Goal: Task Accomplishment & Management: Complete application form

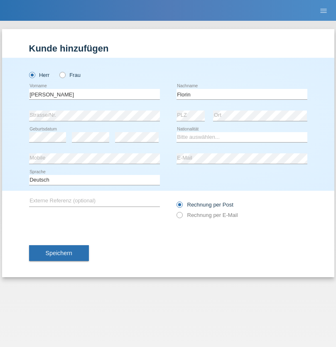
type input "Florin"
select select "RO"
select select "C"
select select "29"
select select "02"
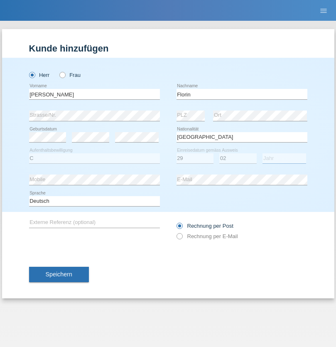
select select "2021"
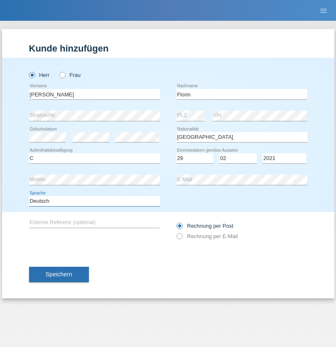
select select "en"
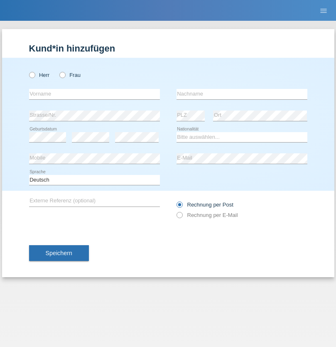
radio input "true"
click at [94, 94] on input "text" at bounding box center [94, 94] width 131 height 10
type input "Ruth"
click at [242, 94] on input "text" at bounding box center [241, 94] width 131 height 10
type input "Krebs"
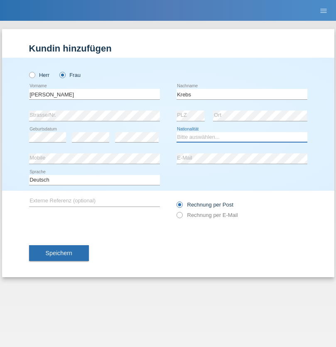
select select "CH"
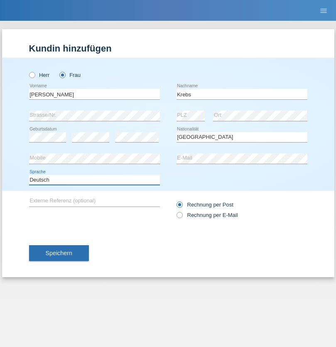
select select "en"
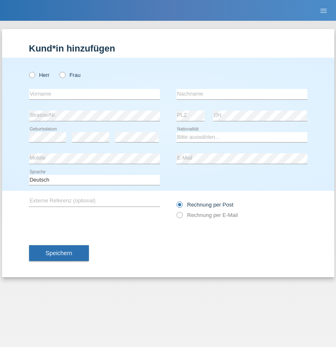
radio input "true"
click at [94, 94] on input "text" at bounding box center [94, 94] width 131 height 10
type input "Qovanaj"
click at [242, 94] on input "text" at bounding box center [241, 94] width 131 height 10
type input "Shaban"
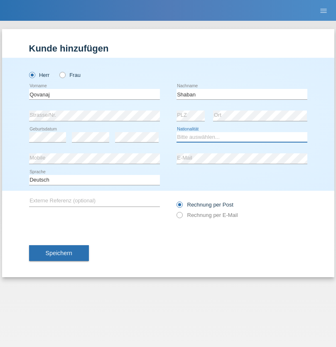
select select "CH"
radio input "true"
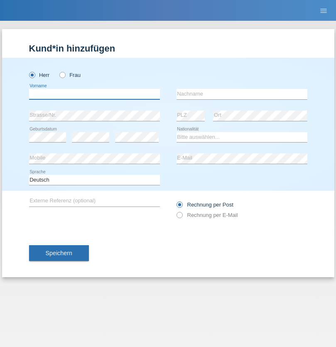
click at [94, 94] on input "text" at bounding box center [94, 94] width 131 height 10
type input "Lucifer"
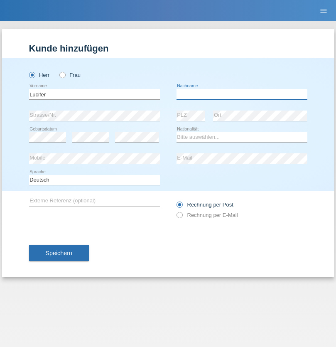
click at [242, 94] on input "text" at bounding box center [241, 94] width 131 height 10
type input "Frescal"
select select "CH"
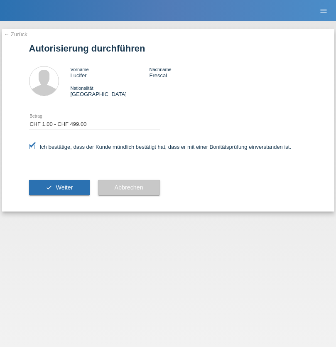
select select "1"
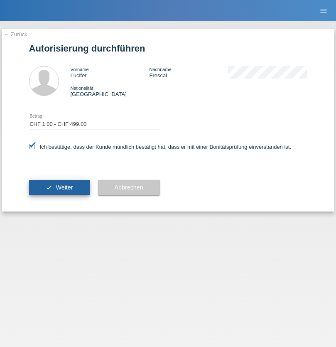
click at [59, 187] on span "Weiter" at bounding box center [64, 187] width 17 height 7
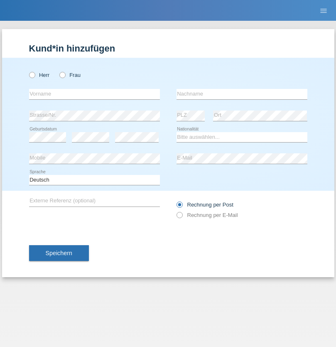
radio input "true"
click at [94, 94] on input "text" at bounding box center [94, 94] width 131 height 10
type input "Jordan Cade"
click at [242, 94] on input "text" at bounding box center [241, 94] width 131 height 10
type input "Schierbeck"
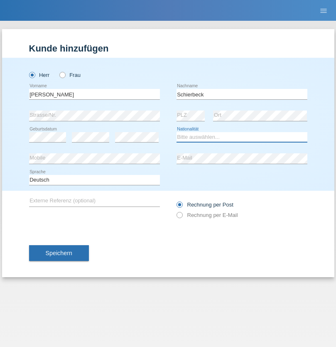
select select "CH"
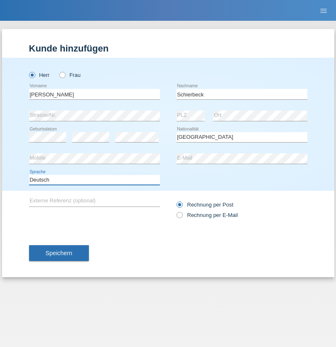
select select "en"
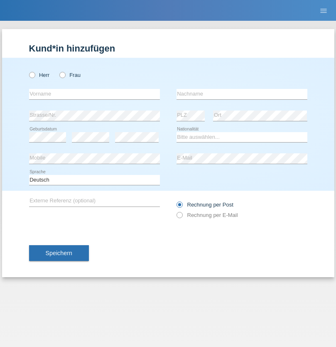
radio input "true"
click at [94, 94] on input "text" at bounding box center [94, 94] width 131 height 10
type input "J"
click at [242, 94] on input "text" at bounding box center [241, 94] width 131 height 10
type input "sarmento cavalcanti"
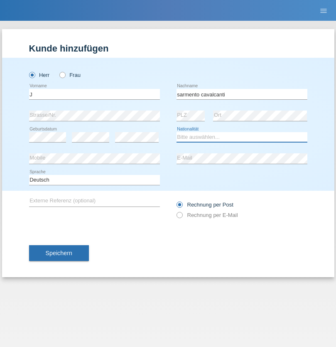
select select "PT"
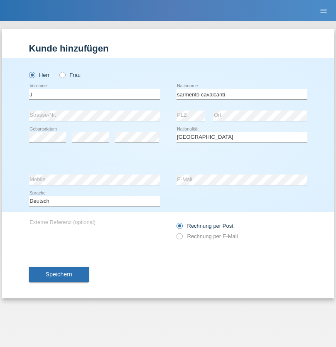
select select "C"
select select "02"
select select "09"
select select "2019"
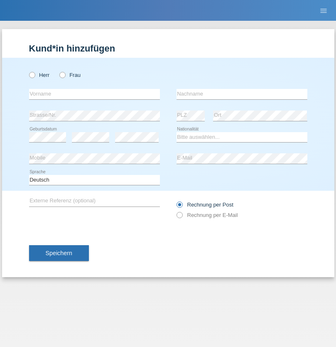
radio input "true"
click at [94, 94] on input "text" at bounding box center [94, 94] width 131 height 10
type input "G"
click at [242, 94] on input "text" at bounding box center [241, 94] width 131 height 10
type input "Umar"
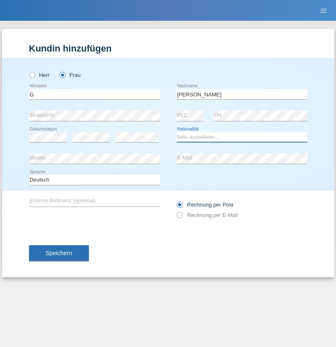
select select "CH"
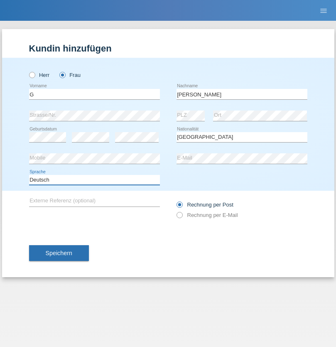
select select "en"
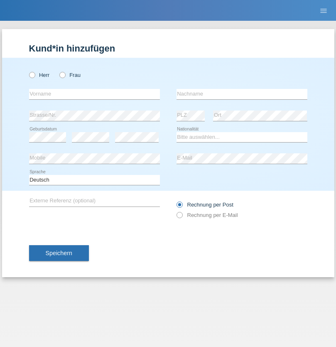
radio input "true"
click at [94, 94] on input "text" at bounding box center [94, 94] width 131 height 10
type input "Varodi"
click at [242, 94] on input "text" at bounding box center [241, 94] width 131 height 10
type input "Zoltan"
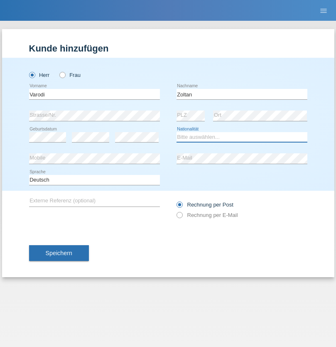
select select "UA"
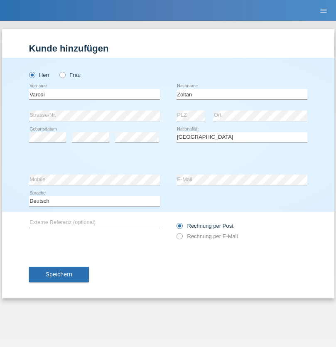
select select "C"
select select "10"
select select "2021"
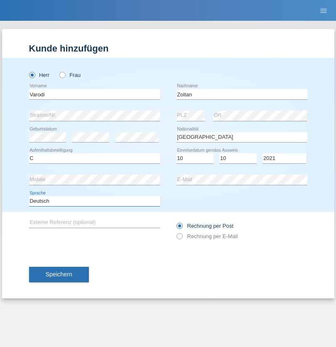
select select "en"
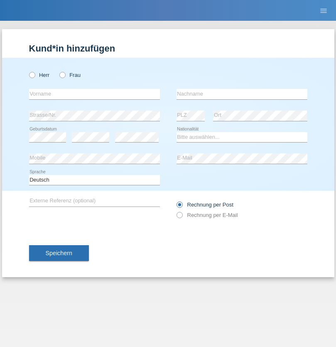
radio input "true"
click at [94, 94] on input "text" at bounding box center [94, 94] width 131 height 10
type input "Samira"
click at [242, 94] on input "text" at bounding box center [241, 94] width 131 height 10
type input "Bachofen"
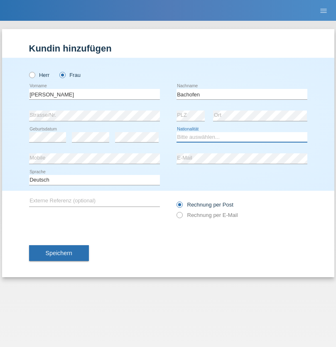
select select "CH"
radio input "true"
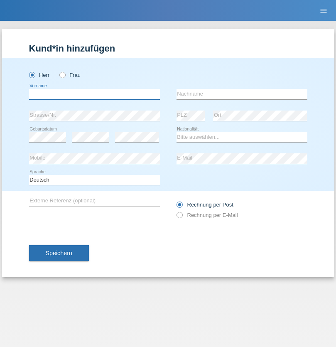
click at [94, 94] on input "text" at bounding box center [94, 94] width 131 height 10
type input "Volkan"
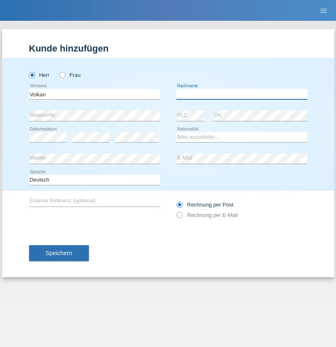
click at [242, 94] on input "text" at bounding box center [241, 94] width 131 height 10
type input "Laçın"
select select "TR"
select select "C"
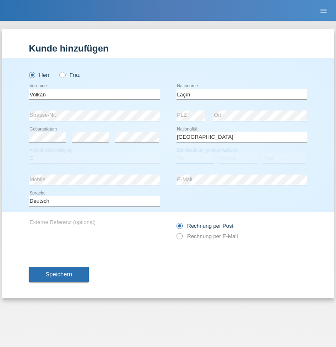
select select "06"
select select "04"
select select "2021"
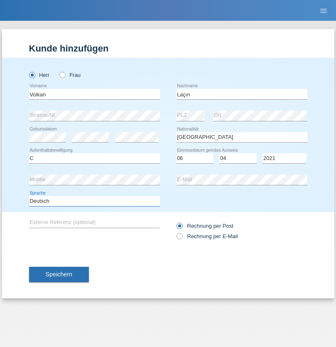
select select "en"
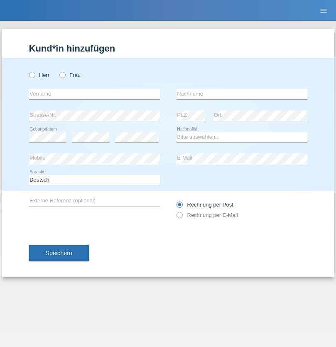
radio input "true"
click at [94, 94] on input "text" at bounding box center [94, 94] width 131 height 10
type input "Volkan"
click at [242, 94] on input "text" at bounding box center [241, 94] width 131 height 10
type input "Laçın"
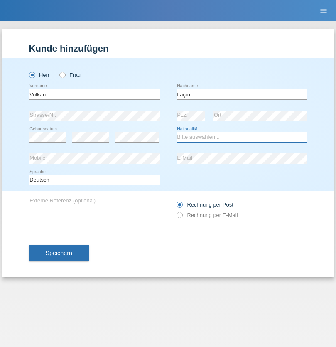
select select "TR"
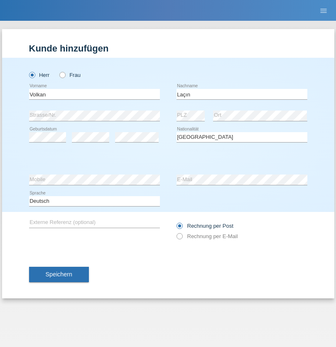
select select "C"
select select "06"
select select "04"
select select "2021"
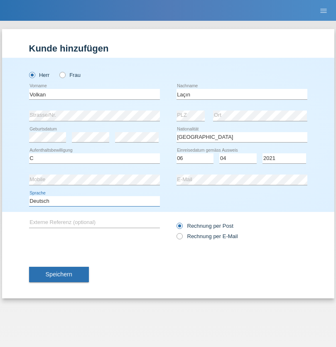
select select "en"
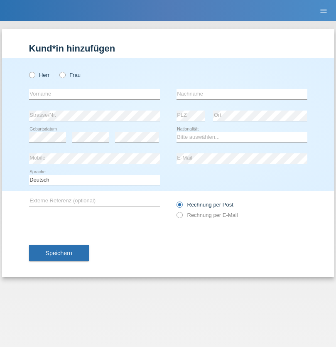
radio input "true"
click at [94, 94] on input "text" at bounding box center [94, 94] width 131 height 10
type input "jennifer"
click at [242, 94] on input "text" at bounding box center [241, 94] width 131 height 10
type input "löffel"
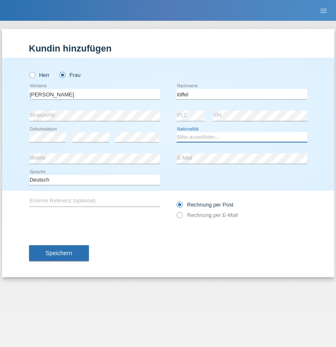
select select "CH"
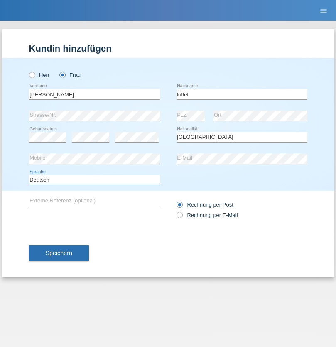
select select "en"
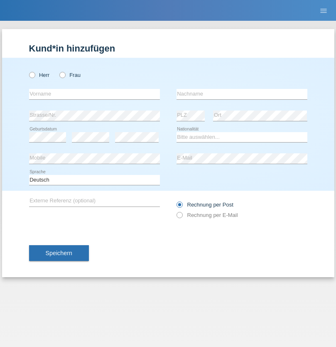
radio input "true"
click at [94, 94] on input "text" at bounding box center [94, 94] width 131 height 10
type input "Matusa"
click at [242, 94] on input "text" at bounding box center [241, 94] width 131 height 10
type input "Marian valentin"
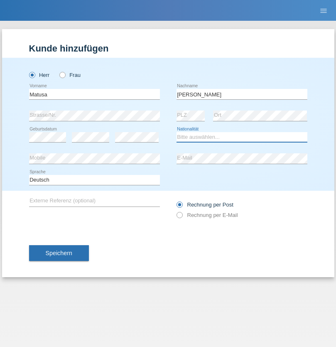
select select "RO"
select select "C"
select select "01"
select select "06"
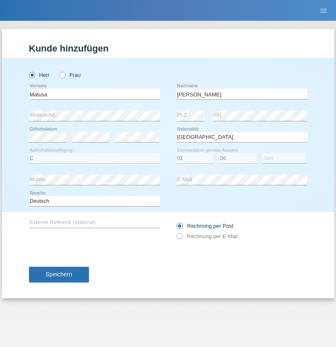
select select "2016"
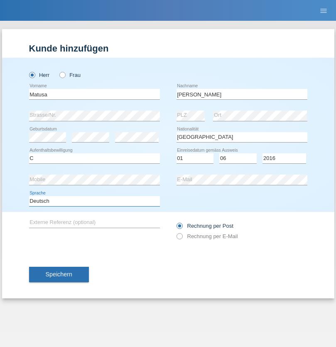
select select "en"
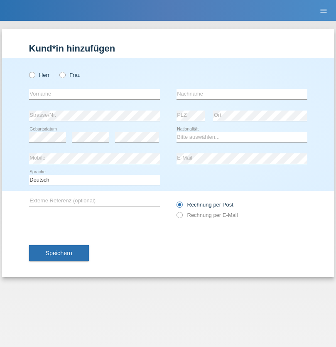
radio input "true"
click at [94, 94] on input "text" at bounding box center [94, 94] width 131 height 10
type input "[PERSON_NAME]"
click at [242, 94] on input "text" at bounding box center [241, 94] width 131 height 10
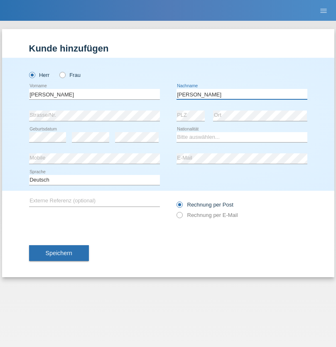
type input "[PERSON_NAME]"
select select "CH"
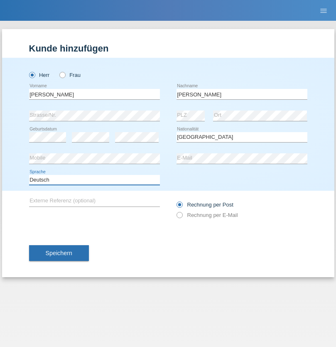
select select "en"
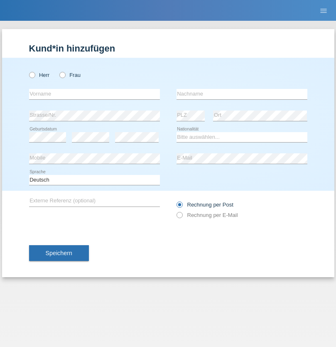
radio input "true"
click at [94, 94] on input "text" at bounding box center [94, 94] width 131 height 10
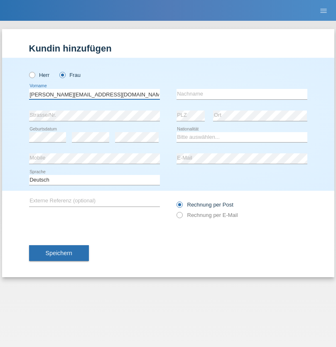
type input "Jasmine.hylaj@gmail.com"
click at [242, 94] on input "text" at bounding box center [241, 94] width 131 height 10
type input "Hylaj"
select select "CH"
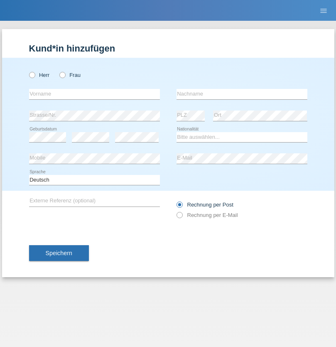
radio input "true"
click at [94, 94] on input "text" at bounding box center [94, 94] width 131 height 10
type input "luka"
click at [242, 94] on input "text" at bounding box center [241, 94] width 131 height 10
type input "kocic"
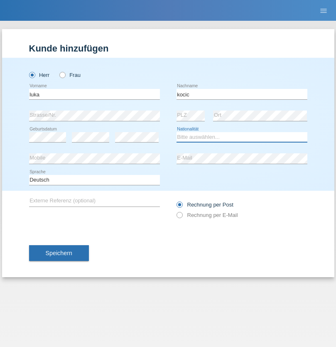
select select "RS"
select select "C"
select select "21"
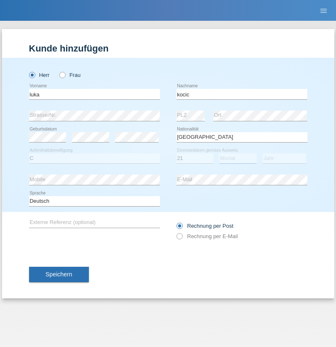
select select "04"
select select "1999"
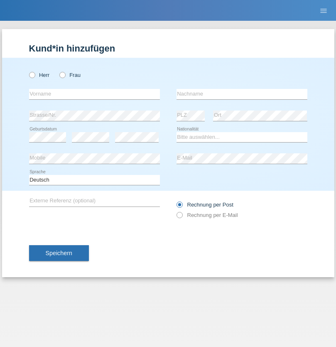
radio input "true"
click at [94, 94] on input "text" at bounding box center [94, 94] width 131 height 10
type input "Marian"
click at [242, 94] on input "text" at bounding box center [241, 94] width 131 height 10
type input "Matusa"
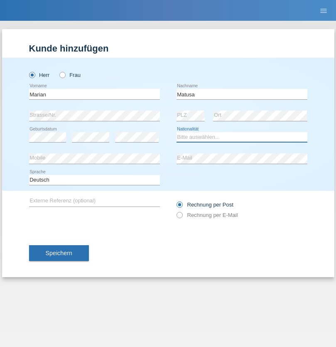
select select "RO"
select select "C"
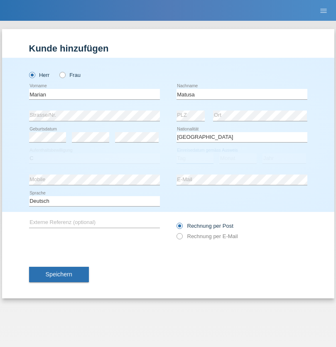
select select "01"
select select "06"
select select "2016"
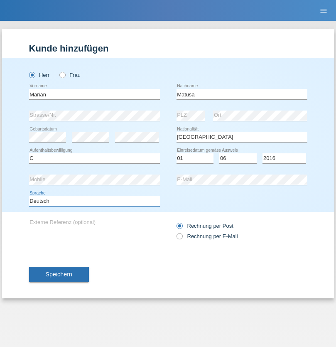
select select "en"
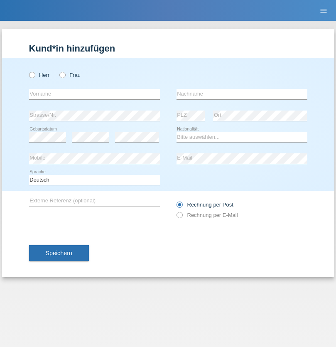
radio input "true"
click at [94, 94] on input "text" at bounding box center [94, 94] width 131 height 10
type input "Marco"
click at [242, 94] on input "text" at bounding box center [241, 94] width 131 height 10
type input "Weinlein"
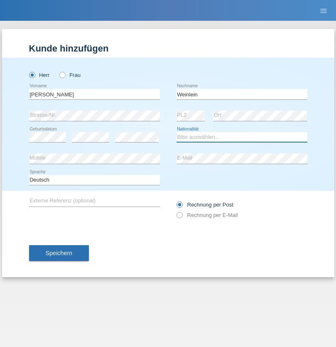
select select "CH"
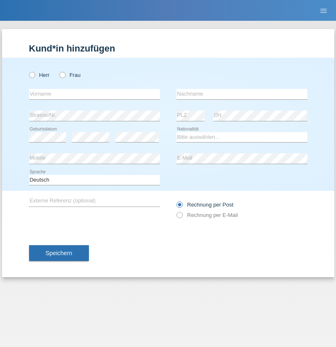
radio input "true"
click at [94, 94] on input "text" at bounding box center [94, 94] width 131 height 10
type input "Jashari lmeri"
click at [242, 94] on input "text" at bounding box center [241, 94] width 131 height 10
type input "Rabije"
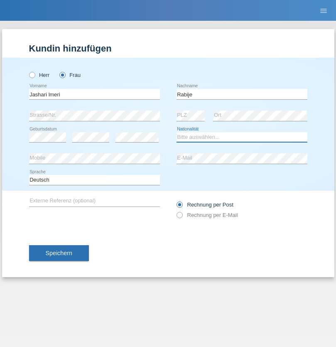
select select "CH"
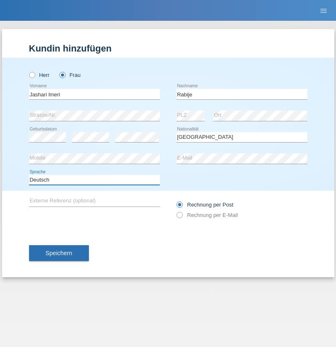
select select "en"
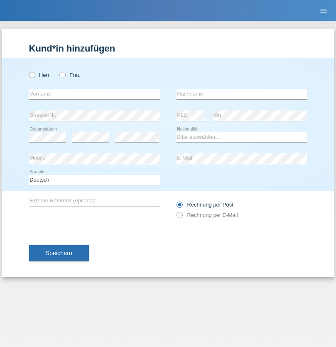
radio input "true"
click at [94, 94] on input "text" at bounding box center [94, 94] width 131 height 10
type input "firat"
click at [242, 94] on input "text" at bounding box center [241, 94] width 131 height 10
type input "kara"
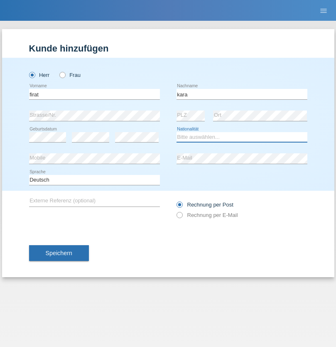
select select "CH"
radio input "true"
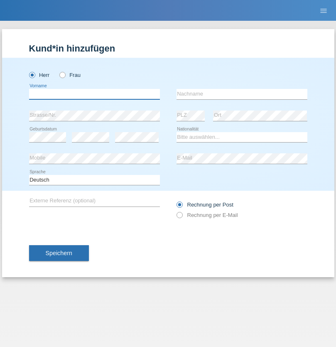
click at [94, 94] on input "text" at bounding box center [94, 94] width 131 height 10
type input "Gigov"
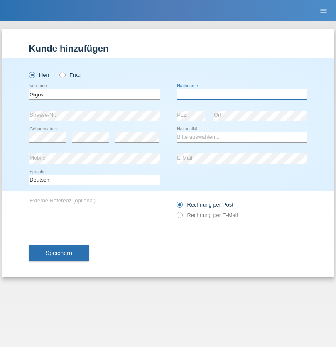
click at [242, 94] on input "text" at bounding box center [241, 94] width 131 height 10
type input "Zhan"
select select "BG"
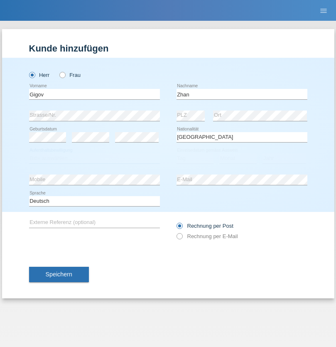
select select "C"
select select "23"
select select "10"
select select "2021"
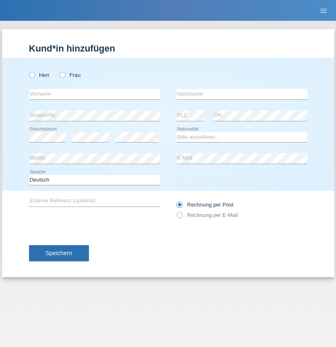
radio input "true"
click at [94, 94] on input "text" at bounding box center [94, 94] width 131 height 10
type input "Amand"
click at [242, 94] on input "text" at bounding box center [241, 94] width 131 height 10
type input "Pires"
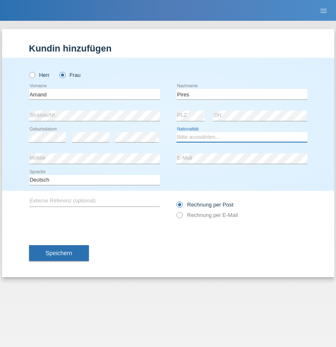
select select "CH"
radio input "true"
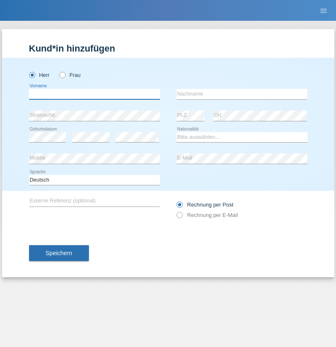
click at [94, 94] on input "text" at bounding box center [94, 94] width 131 height 10
type input "Anwar"
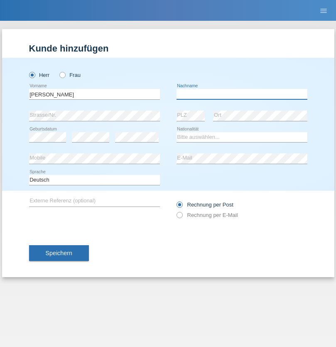
click at [242, 94] on input "text" at bounding box center [241, 94] width 131 height 10
type input "Saidi"
select select "CH"
radio input "true"
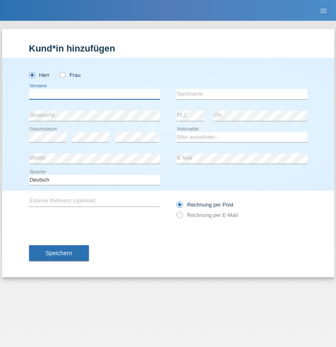
click at [94, 94] on input "text" at bounding box center [94, 94] width 131 height 10
type input "Edinson Maurício"
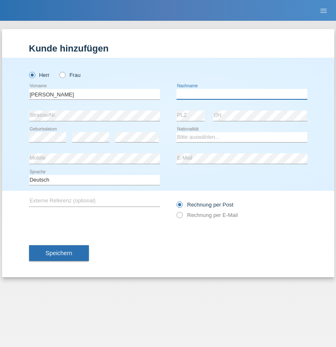
click at [242, 94] on input "text" at bounding box center [241, 94] width 131 height 10
type input "Branquinho Alexander"
select select "PT"
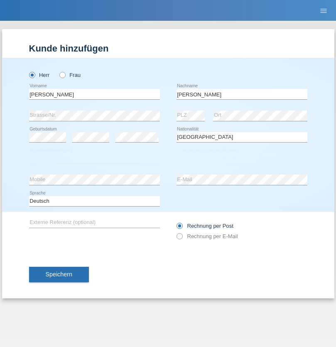
select select "C"
select select "23"
select select "08"
select select "2021"
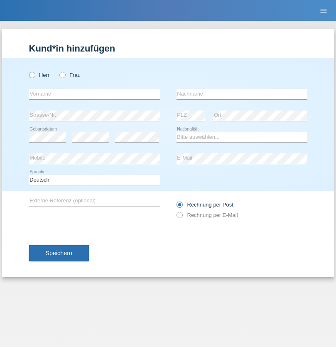
radio input "true"
click at [94, 94] on input "text" at bounding box center [94, 94] width 131 height 10
type input "[PERSON_NAME]"
click at [242, 94] on input "text" at bounding box center [241, 94] width 131 height 10
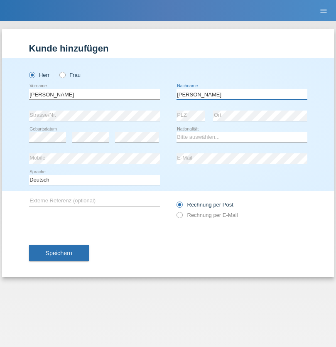
type input "[PERSON_NAME]"
select select "CH"
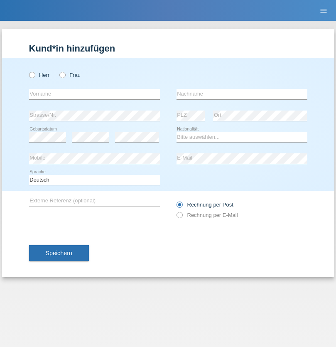
radio input "true"
click at [94, 94] on input "text" at bounding box center [94, 94] width 131 height 10
type input "Szilvia"
click at [242, 94] on input "text" at bounding box center [241, 94] width 131 height 10
type input "Olakh"
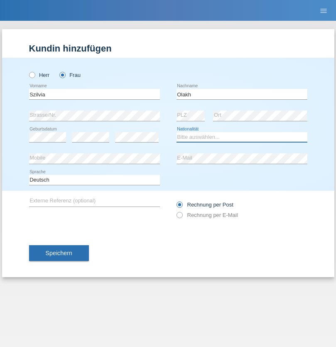
select select "UA"
select select "C"
select select "17"
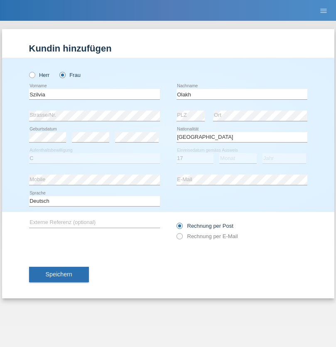
select select "09"
select select "2021"
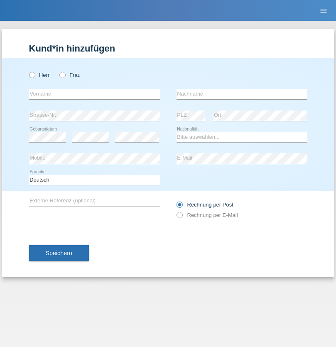
radio input "true"
click at [94, 94] on input "text" at bounding box center [94, 94] width 131 height 10
type input "Asrit"
click at [242, 94] on input "text" at bounding box center [241, 94] width 131 height 10
type input "Kupa"
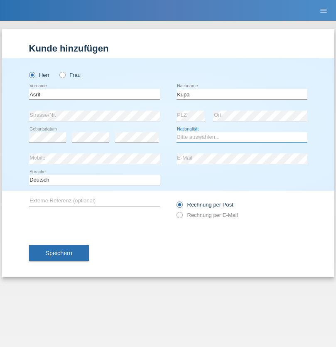
select select "MK"
select select "C"
select select "27"
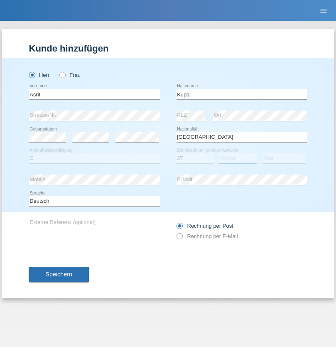
select select "05"
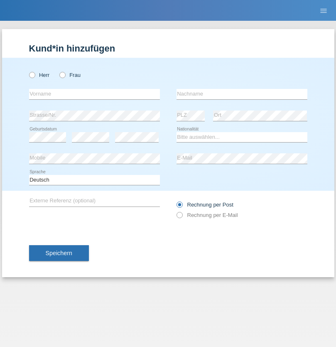
radio input "true"
click at [94, 94] on input "text" at bounding box center [94, 94] width 131 height 10
type input "Ibrahim"
click at [242, 94] on input "text" at bounding box center [241, 94] width 131 height 10
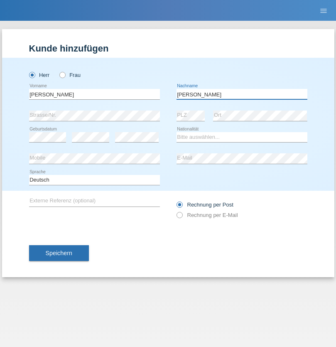
type input "Abbas"
select select "SY"
select select "C"
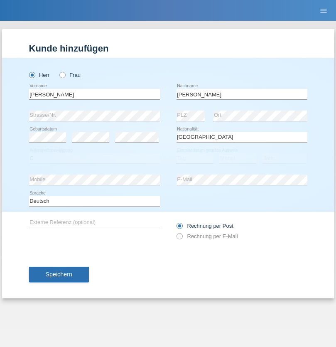
select select "17"
select select "09"
select select "2021"
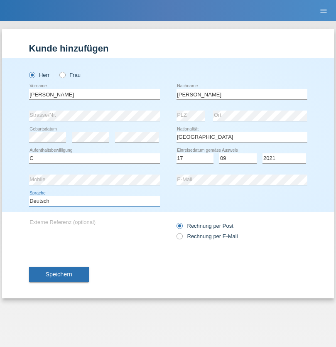
select select "en"
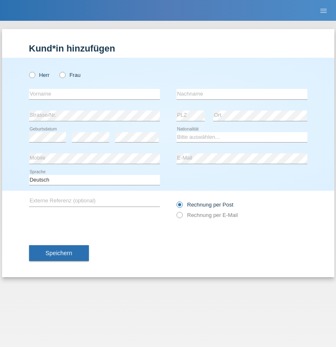
radio input "true"
select select "CH"
radio input "true"
click at [94, 94] on input "text" at bounding box center [94, 94] width 131 height 10
type input "[PERSON_NAME]"
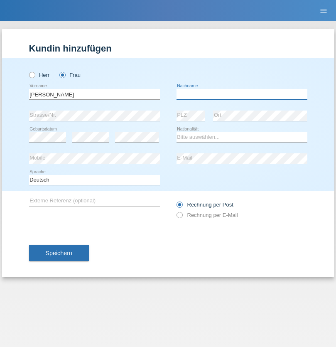
click at [242, 94] on input "text" at bounding box center [241, 94] width 131 height 10
type input "Bacic"
select select "CH"
